Goal: Task Accomplishment & Management: Manage account settings

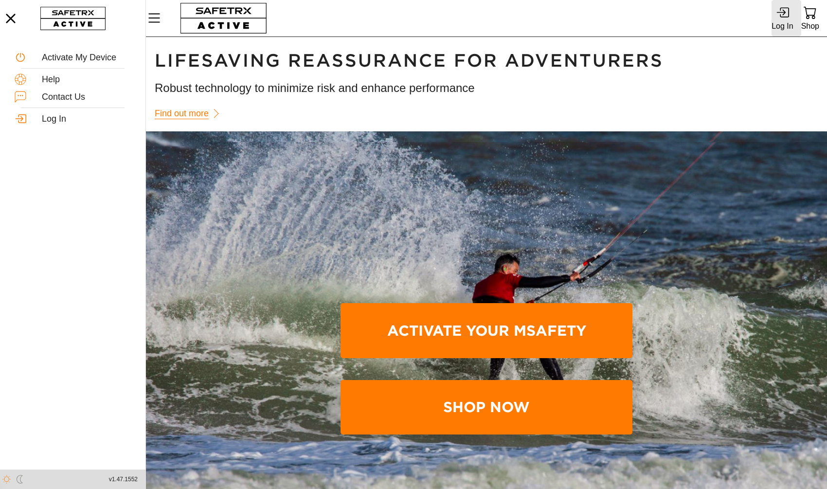
click at [791, 9] on div "Log In" at bounding box center [782, 18] width 21 height 33
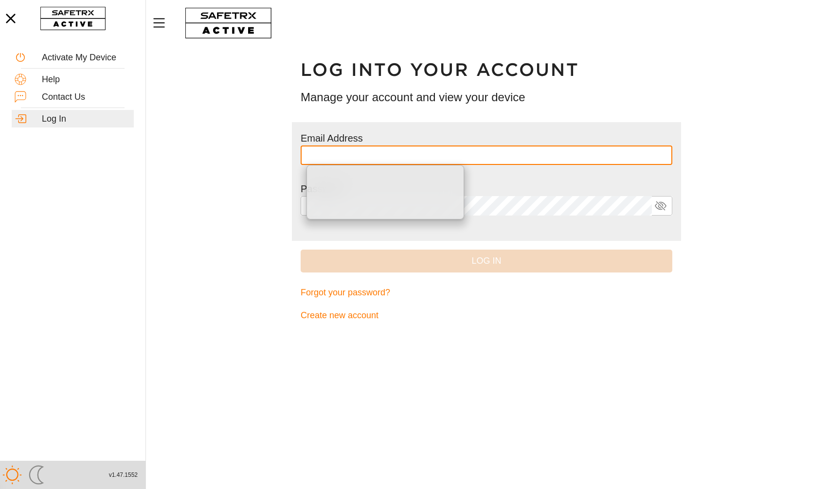
type input "**********"
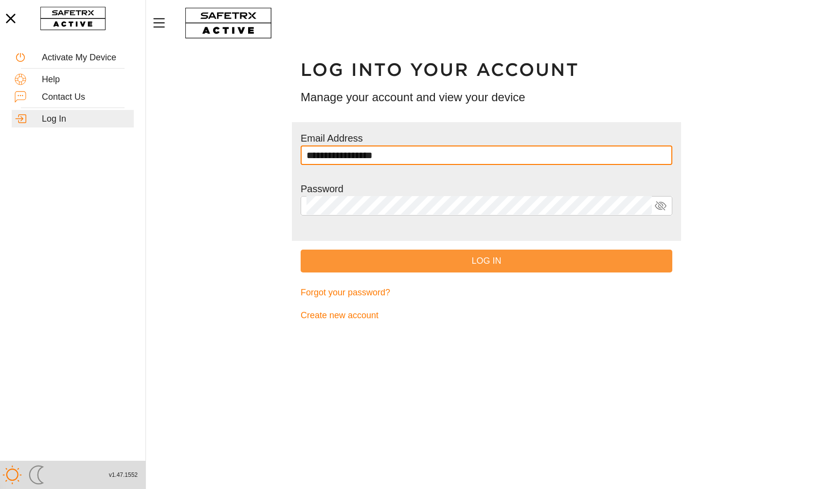
click at [411, 269] on button "Log In" at bounding box center [487, 261] width 372 height 23
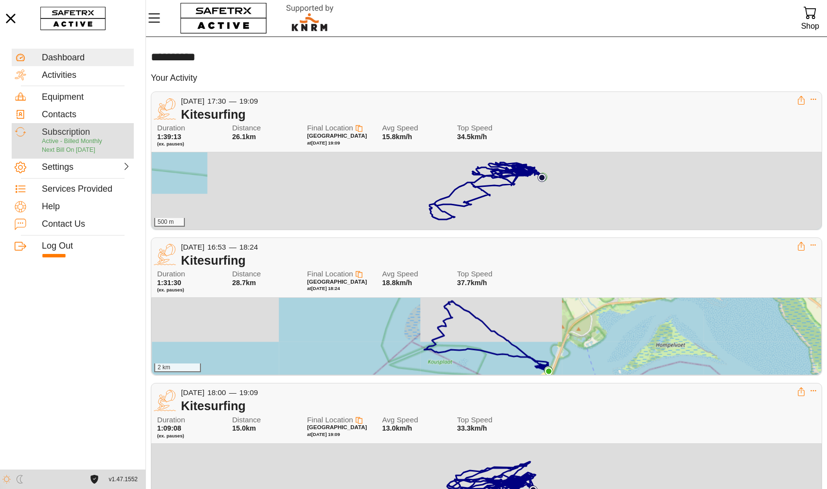
click at [68, 133] on div "Subscription" at bounding box center [86, 132] width 89 height 11
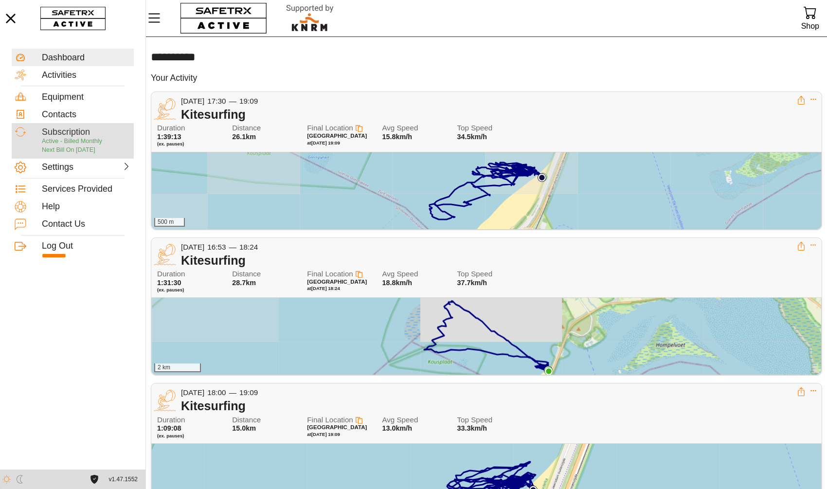
click at [61, 140] on span "Active - Billed Monthly" at bounding box center [72, 141] width 60 height 7
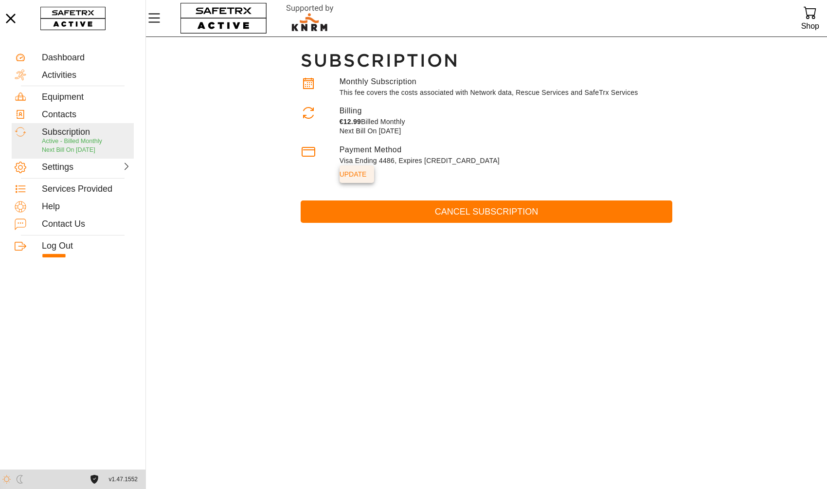
click at [350, 176] on span "update" at bounding box center [353, 174] width 27 height 14
click at [71, 169] on div "Settings" at bounding box center [63, 167] width 43 height 11
